Goal: Information Seeking & Learning: Learn about a topic

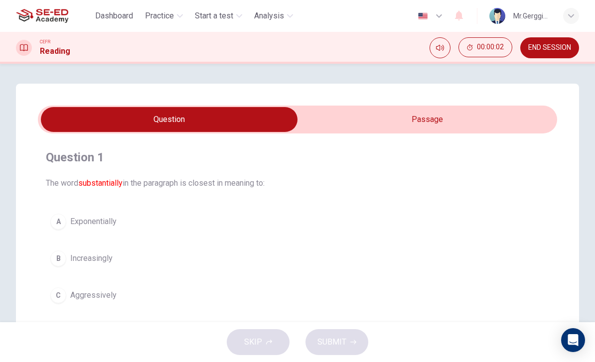
click at [427, 100] on div "Question 1 The word substantially in the paragraph is closest in meaning to: A …" at bounding box center [297, 284] width 563 height 400
click at [415, 111] on input "checkbox" at bounding box center [169, 119] width 778 height 25
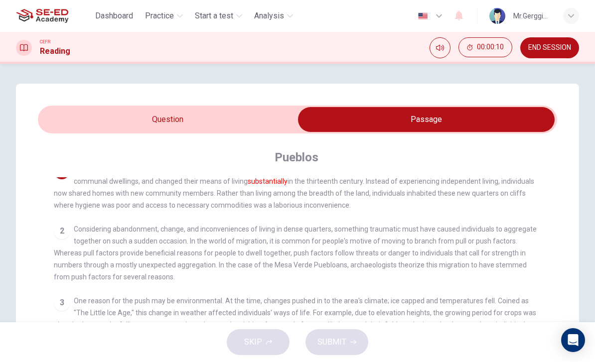
click at [73, 330] on div "SKIP SUBMIT" at bounding box center [297, 342] width 595 height 40
click at [120, 109] on input "checkbox" at bounding box center [426, 119] width 778 height 25
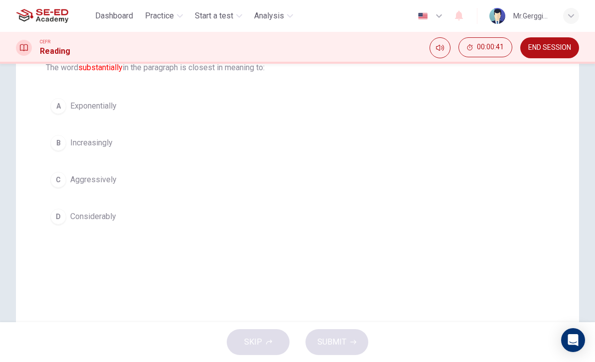
scroll to position [116, 0]
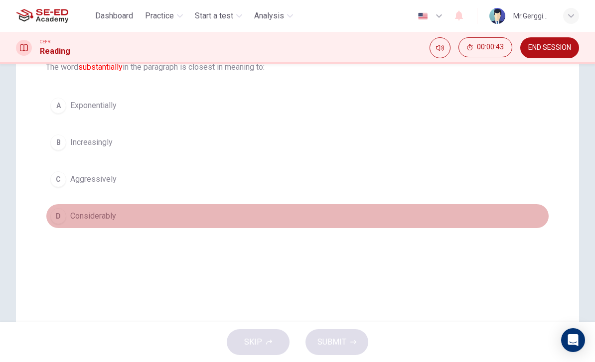
click at [122, 217] on button "D Considerably" at bounding box center [297, 216] width 503 height 25
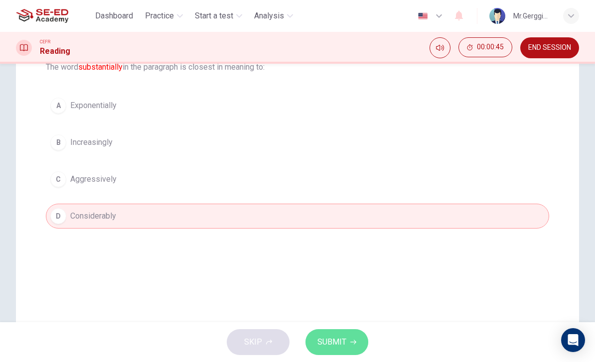
click at [330, 335] on span "SUBMIT" at bounding box center [331, 342] width 29 height 14
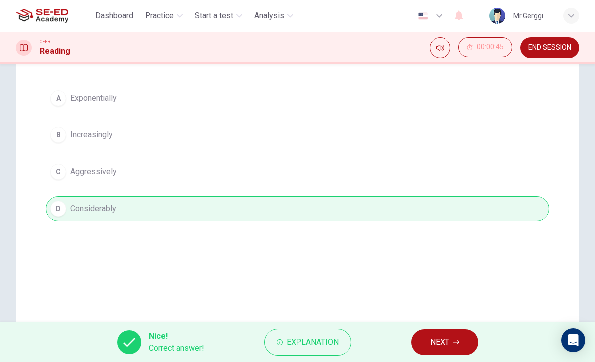
scroll to position [132, 0]
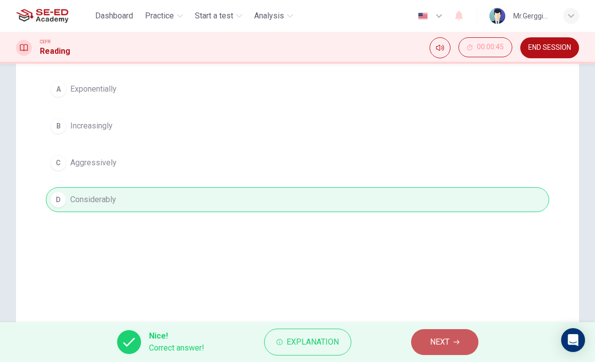
click at [445, 353] on button "NEXT" at bounding box center [444, 342] width 67 height 26
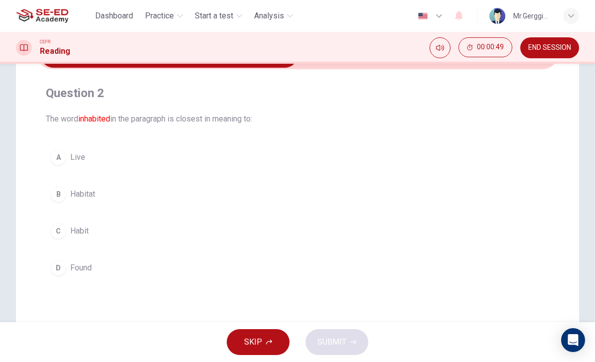
scroll to position [64, 0]
click at [58, 194] on div "B" at bounding box center [58, 195] width 16 height 16
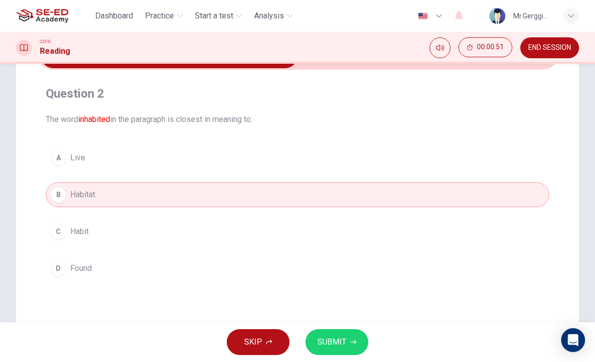
click at [346, 336] on button "SUBMIT" at bounding box center [336, 342] width 63 height 26
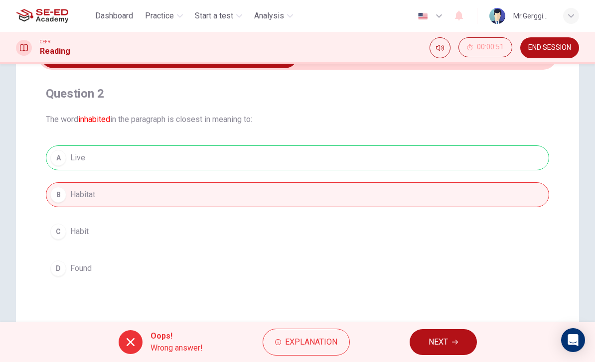
click at [281, 347] on button "Explanation" at bounding box center [305, 342] width 87 height 27
click at [118, 250] on div "A Live B Habitat C Habit D Found" at bounding box center [297, 212] width 503 height 135
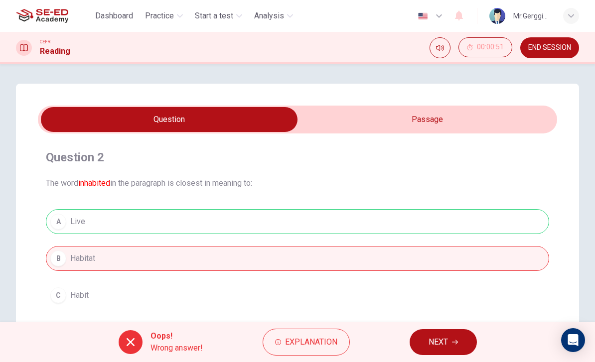
scroll to position [0, 0]
click at [344, 110] on input "checkbox" at bounding box center [169, 119] width 778 height 25
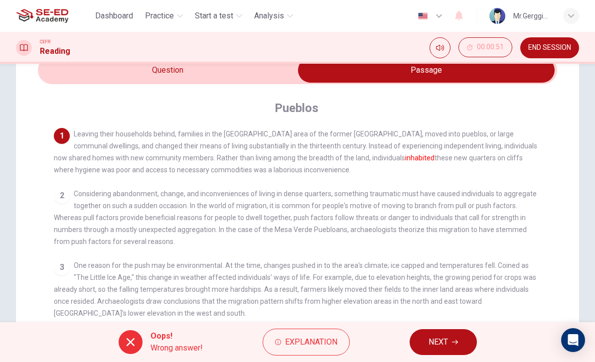
scroll to position [49, 0]
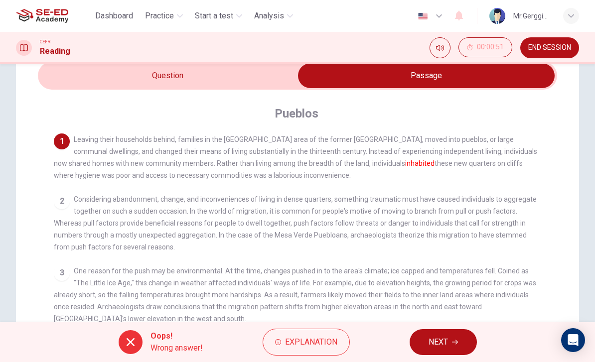
click at [479, 245] on div "2 Considering abandonment, change, and inconveniences of living in dense quarte…" at bounding box center [297, 223] width 487 height 60
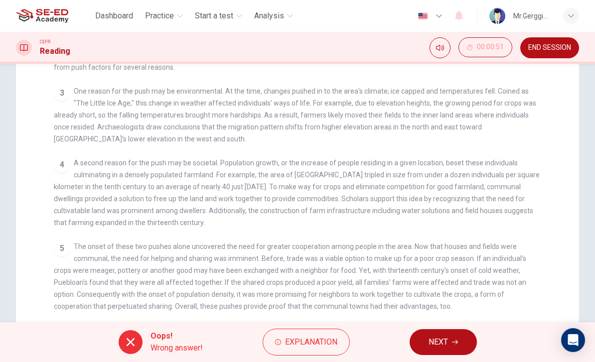
scroll to position [27, 0]
click at [194, 357] on div "Oops! Wrong answer! Explanation NEXT" at bounding box center [297, 342] width 595 height 40
click at [279, 344] on icon "button" at bounding box center [278, 342] width 6 height 6
click at [145, 291] on span "The onset of these two pushes alone uncovered the need for greater cooperation …" at bounding box center [290, 277] width 472 height 68
click at [136, 347] on div at bounding box center [131, 342] width 24 height 24
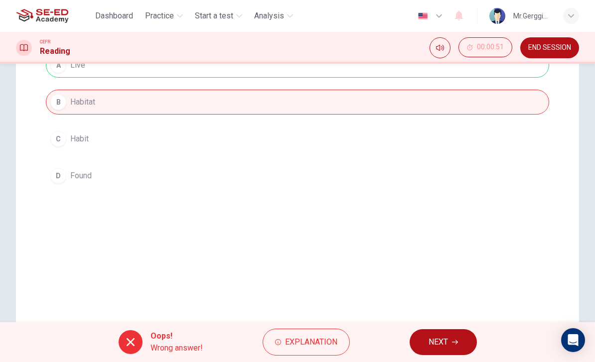
scroll to position [169, 0]
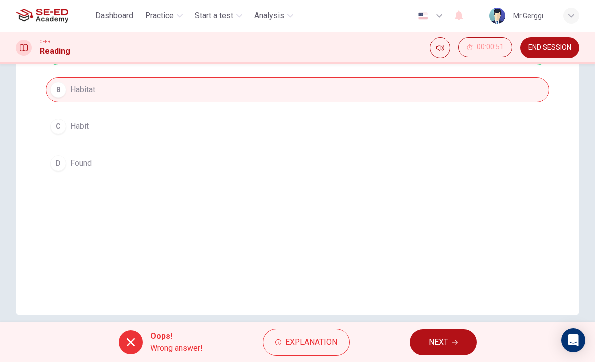
click at [443, 335] on button "NEXT" at bounding box center [442, 342] width 67 height 26
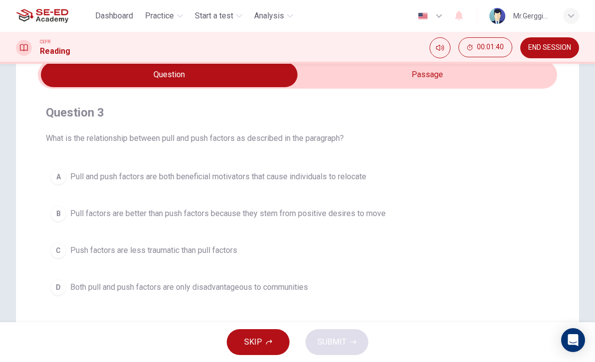
scroll to position [41, 0]
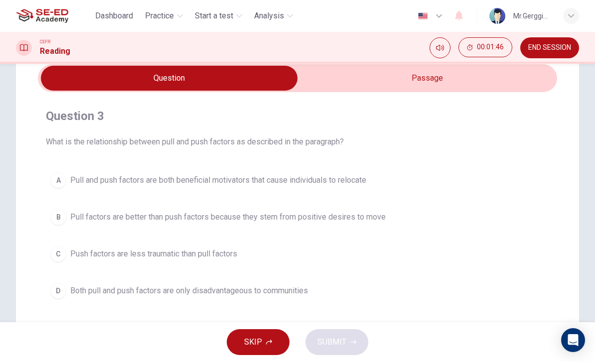
click at [351, 74] on input "checkbox" at bounding box center [169, 78] width 778 height 25
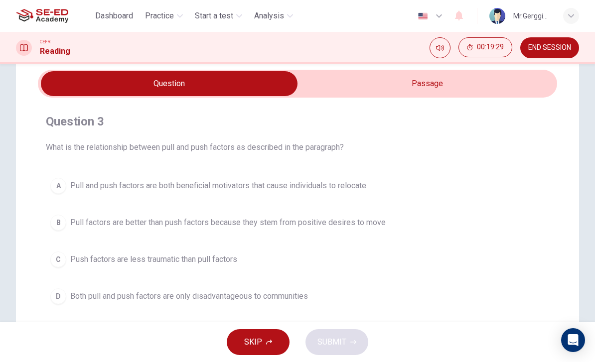
scroll to position [30, 0]
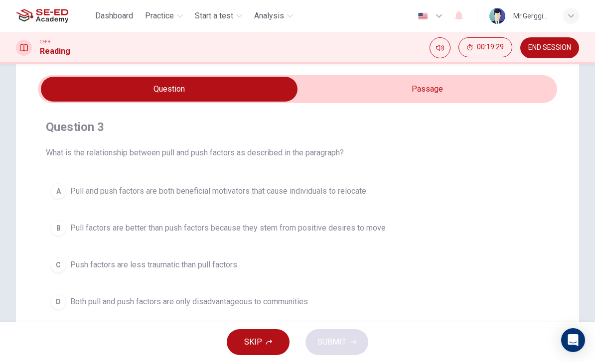
click at [477, 85] on input "checkbox" at bounding box center [169, 89] width 778 height 25
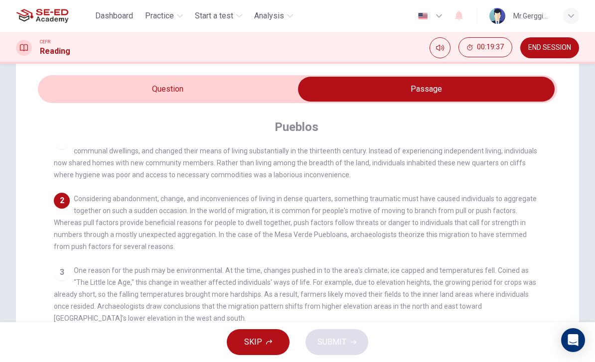
scroll to position [27, 0]
click at [229, 87] on input "checkbox" at bounding box center [426, 89] width 778 height 25
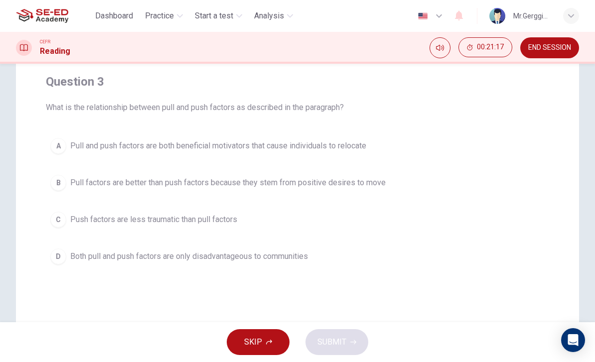
scroll to position [76, 0]
click at [226, 179] on span "Pull factors are better than push factors because they stem from positive desir…" at bounding box center [227, 182] width 315 height 12
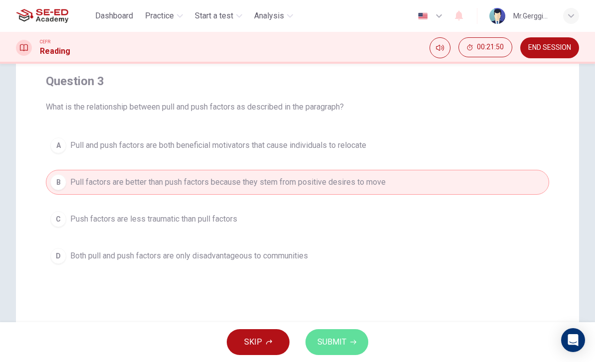
click at [339, 353] on button "SUBMIT" at bounding box center [336, 342] width 63 height 26
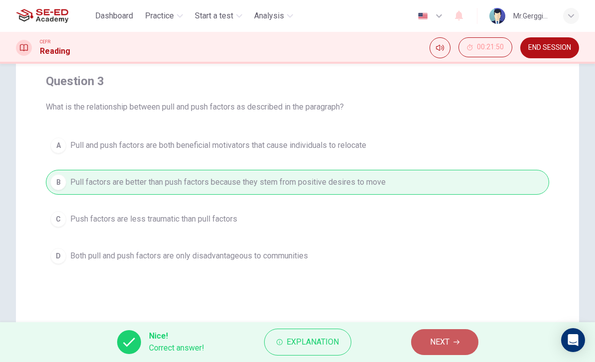
click at [459, 338] on button "NEXT" at bounding box center [444, 342] width 67 height 26
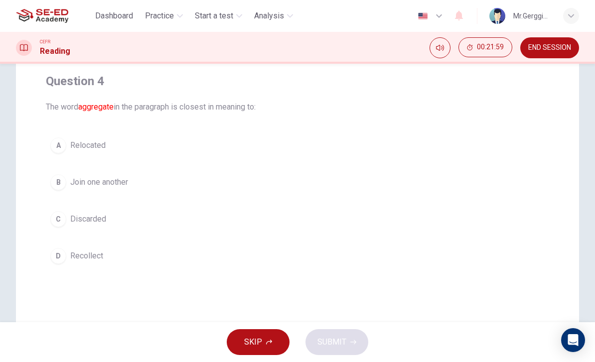
click at [94, 144] on span "Relocated" at bounding box center [87, 145] width 35 height 12
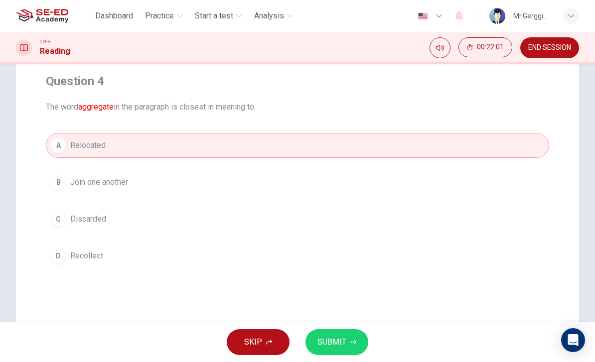
click at [89, 191] on button "B Join one another" at bounding box center [297, 182] width 503 height 25
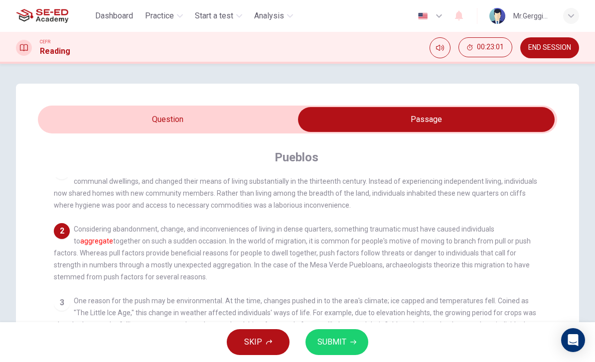
scroll to position [0, 0]
click at [254, 115] on input "checkbox" at bounding box center [426, 119] width 778 height 25
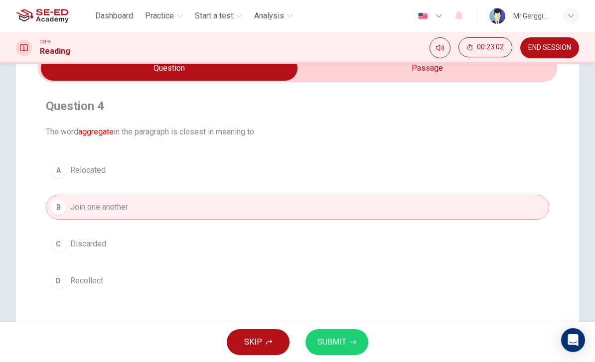
scroll to position [66, 0]
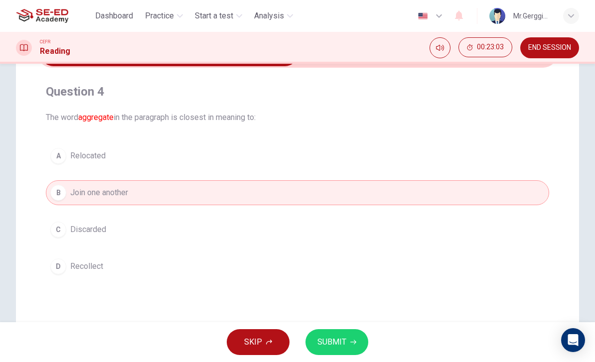
click at [200, 264] on button "D Recollect" at bounding box center [297, 266] width 503 height 25
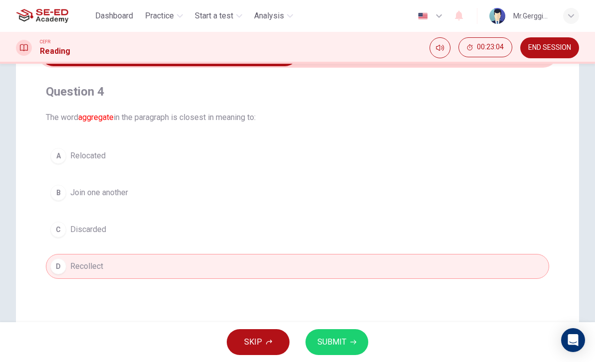
click at [222, 230] on button "C Discarded" at bounding box center [297, 229] width 503 height 25
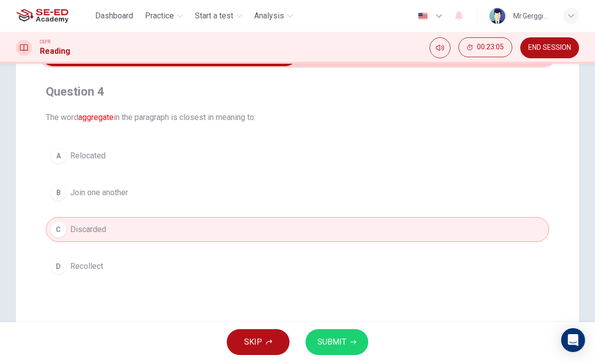
click at [352, 337] on button "SUBMIT" at bounding box center [336, 342] width 63 height 26
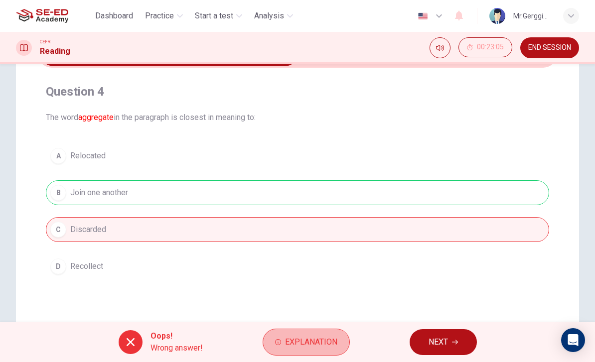
click at [316, 341] on span "Explanation" at bounding box center [311, 342] width 52 height 14
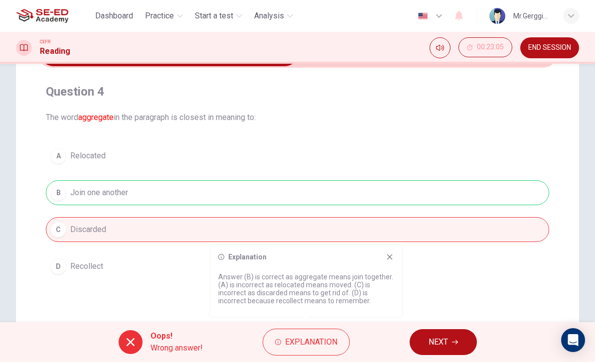
click at [447, 340] on span "NEXT" at bounding box center [437, 342] width 19 height 14
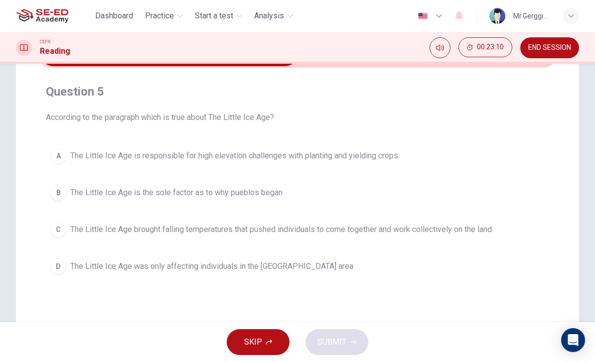
checkbox input "true"
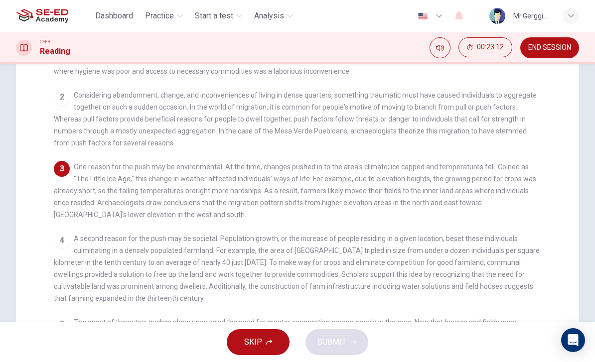
click at [454, 260] on span "A second reason for the push may be societal. Population growth, or the increas…" at bounding box center [297, 269] width 486 height 68
